Goal: Task Accomplishment & Management: Use online tool/utility

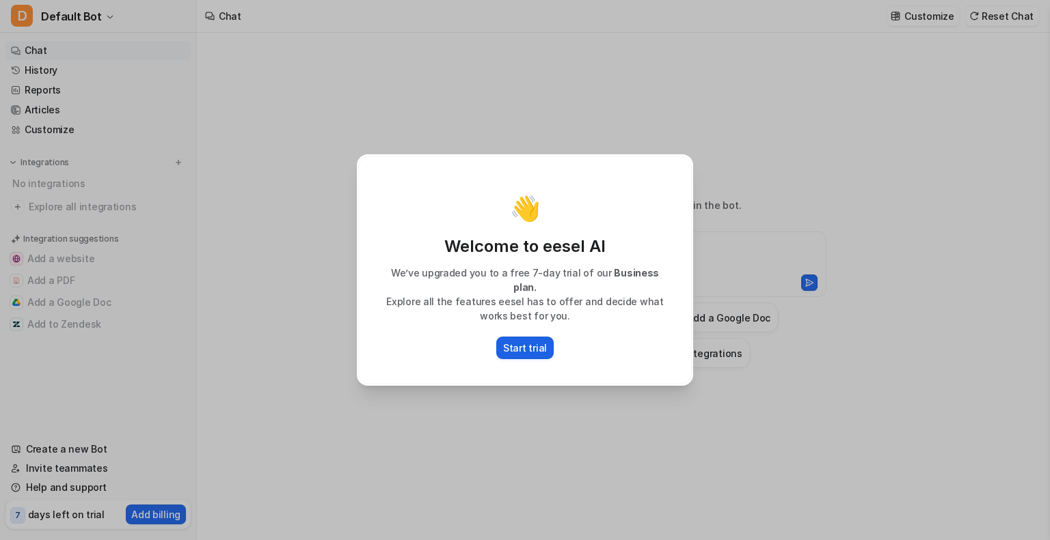
click at [539, 341] on p "Start trial" at bounding box center [525, 348] width 44 height 14
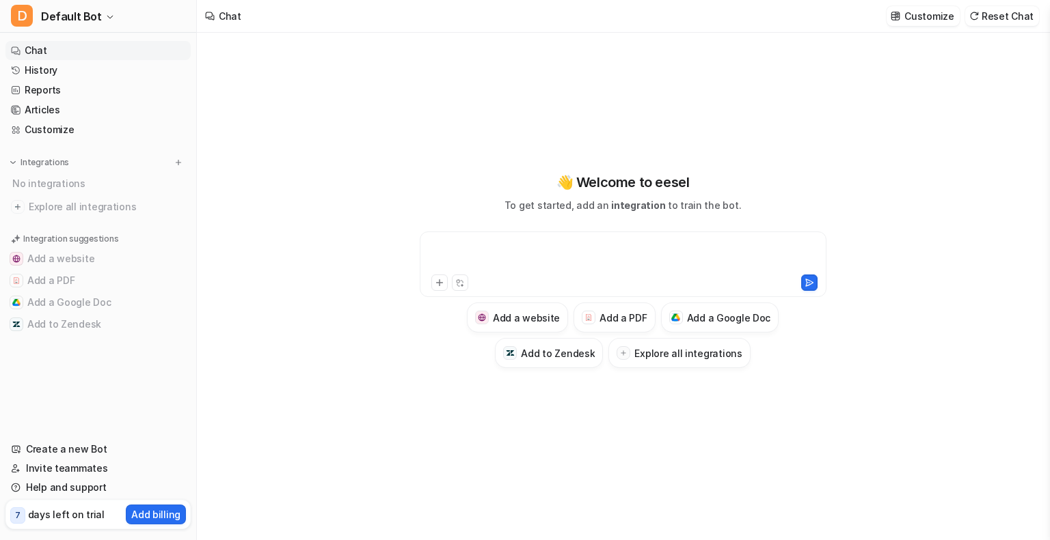
click at [552, 259] on div at bounding box center [623, 256] width 400 height 31
